Goal: Transaction & Acquisition: Purchase product/service

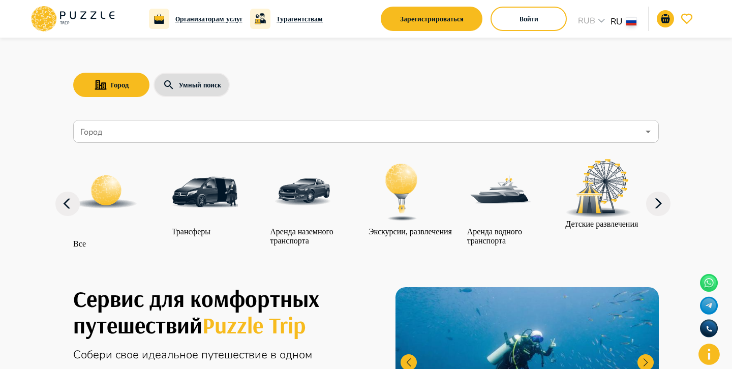
click at [217, 212] on img at bounding box center [205, 192] width 66 height 66
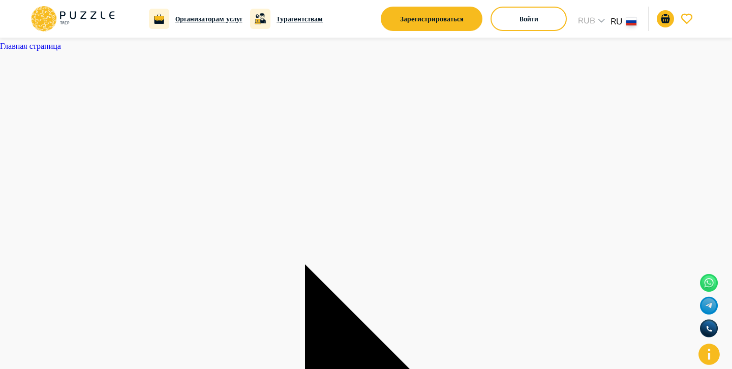
type input "*"
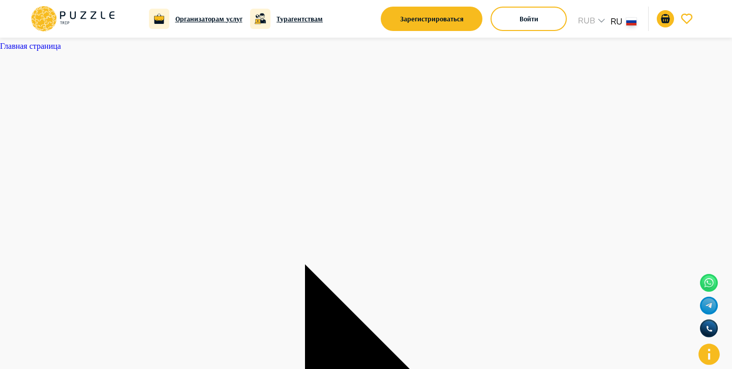
type textarea "*"
click at [74, 20] on icon at bounding box center [72, 19] width 86 height 26
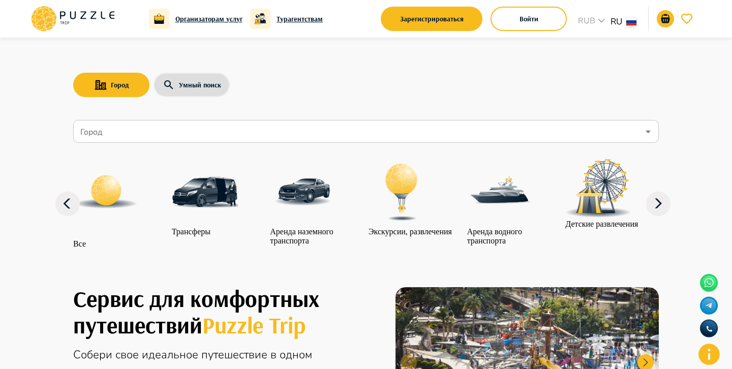
click at [619, 138] on input "Город" at bounding box center [358, 131] width 561 height 19
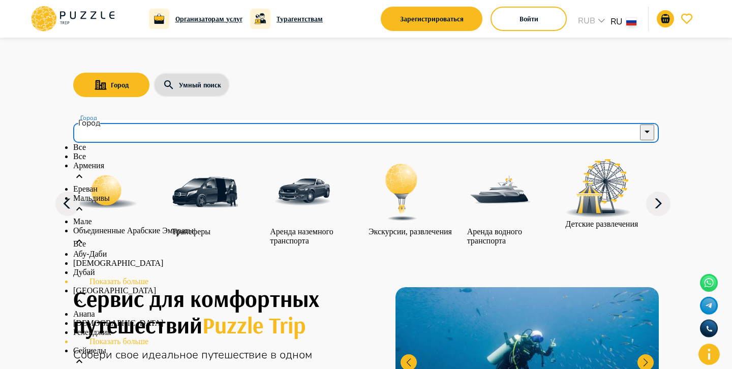
click at [246, 161] on li "Все" at bounding box center [366, 156] width 586 height 9
type input "***"
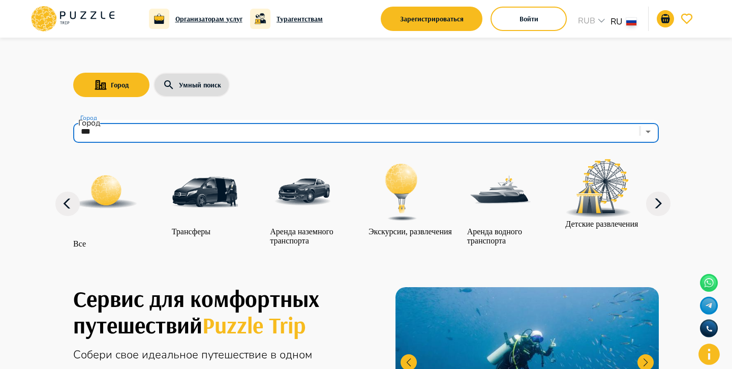
click at [668, 208] on icon at bounding box center [658, 204] width 24 height 24
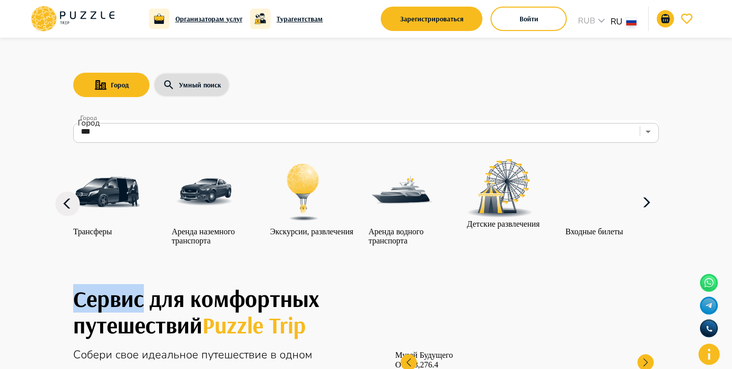
click at [659, 208] on icon at bounding box center [647, 203] width 24 height 24
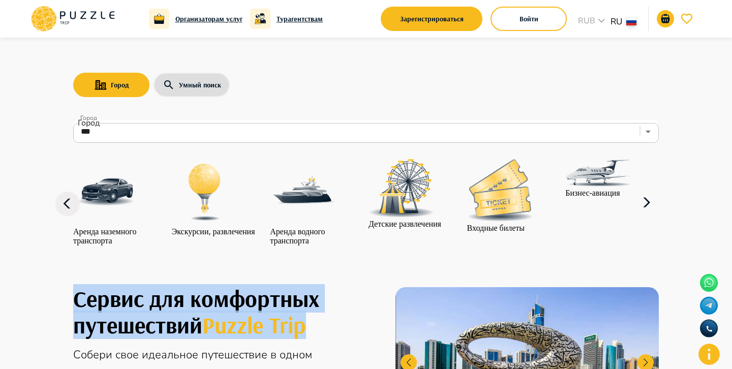
click at [659, 208] on icon at bounding box center [647, 203] width 24 height 24
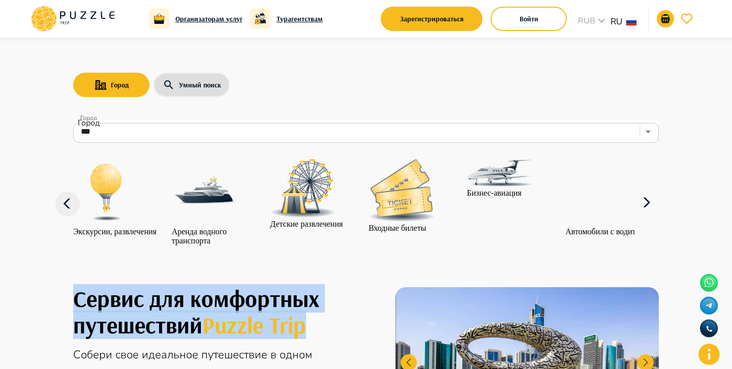
click at [659, 208] on icon at bounding box center [647, 203] width 24 height 24
click at [602, 192] on img at bounding box center [598, 192] width 66 height 66
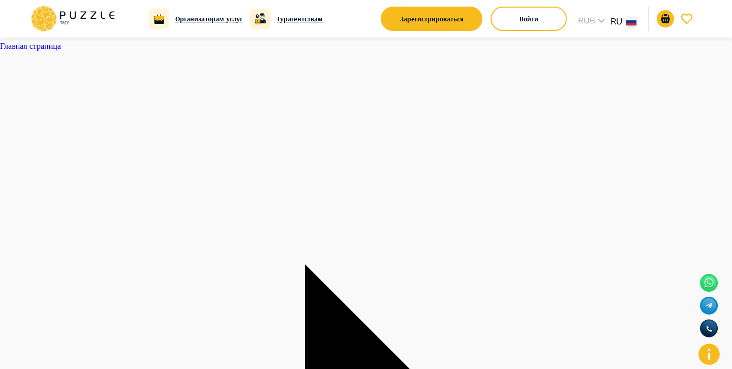
type textarea "*"
click at [58, 10] on icon at bounding box center [72, 19] width 86 height 26
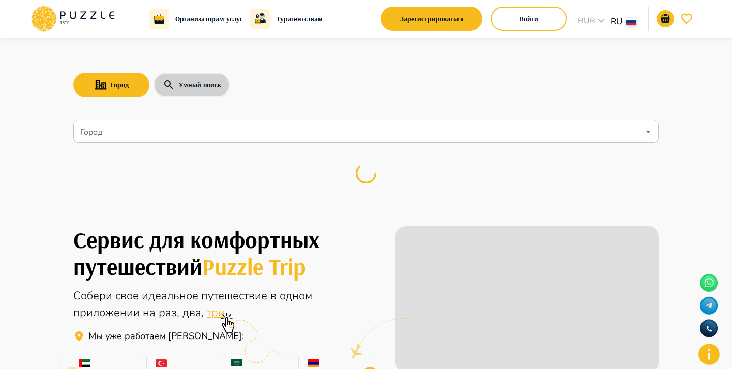
click at [190, 84] on button "Умный поиск" at bounding box center [192, 85] width 76 height 24
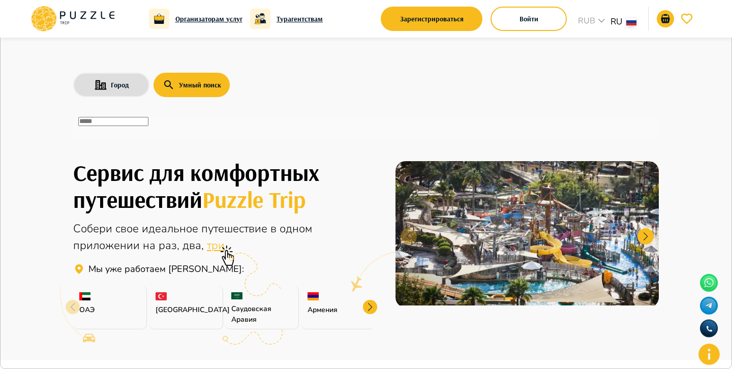
click at [148, 126] on input "text" at bounding box center [113, 121] width 70 height 9
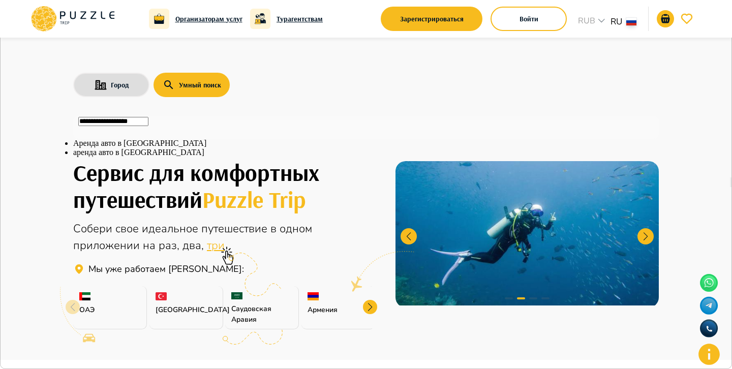
type input "**********"
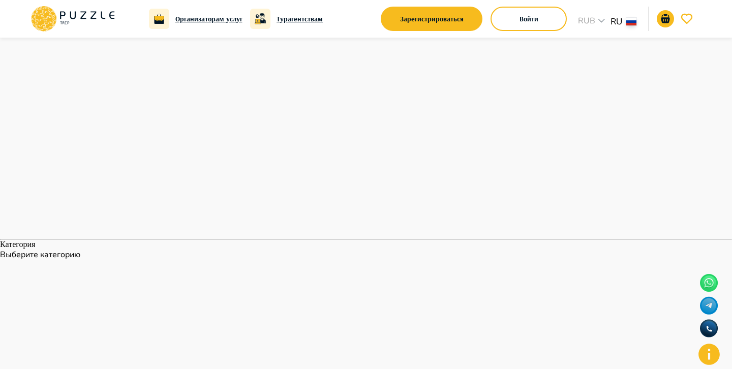
scroll to position [562, 0]
